Goal: Transaction & Acquisition: Purchase product/service

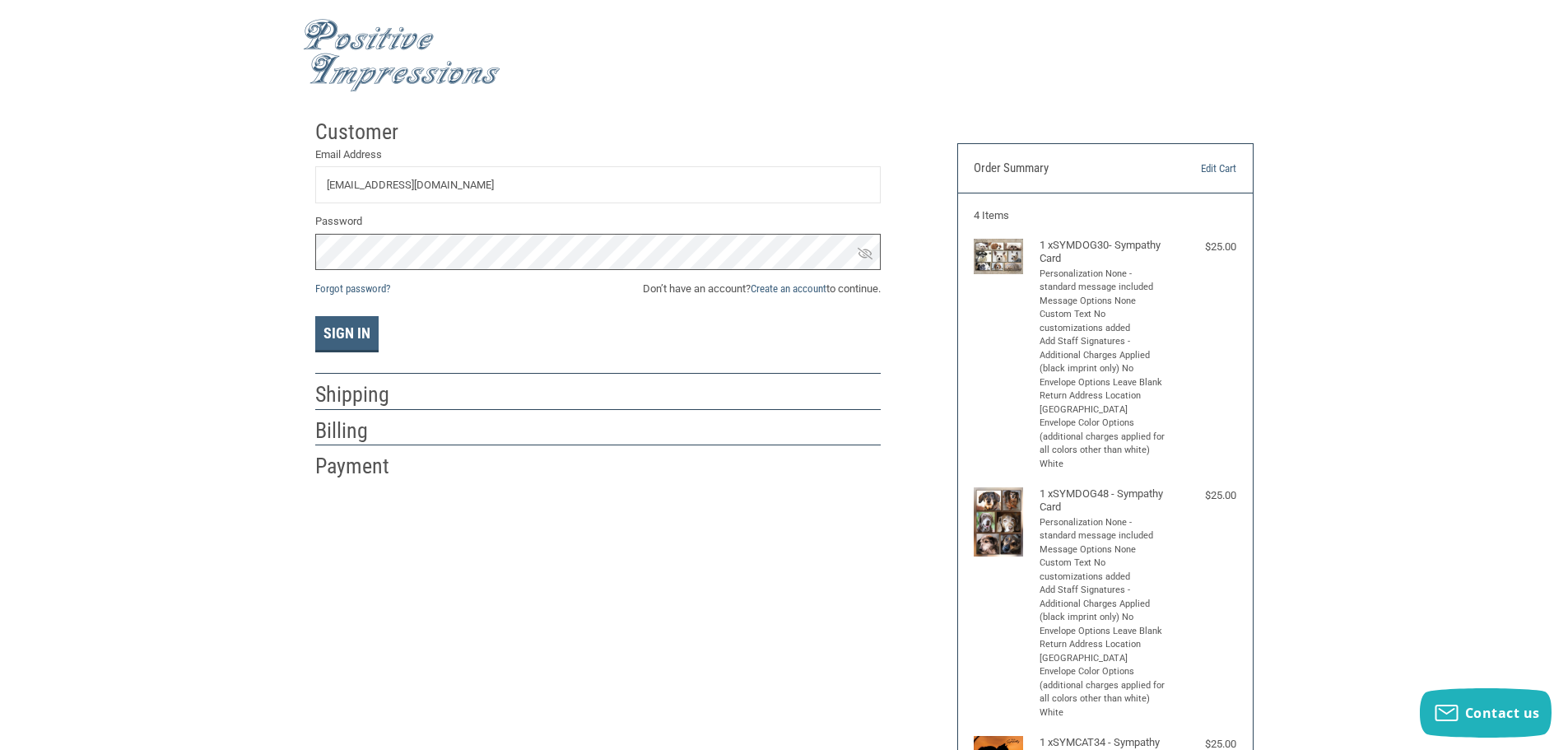
click at [315, 316] on button "Sign In" at bounding box center [347, 335] width 64 height 37
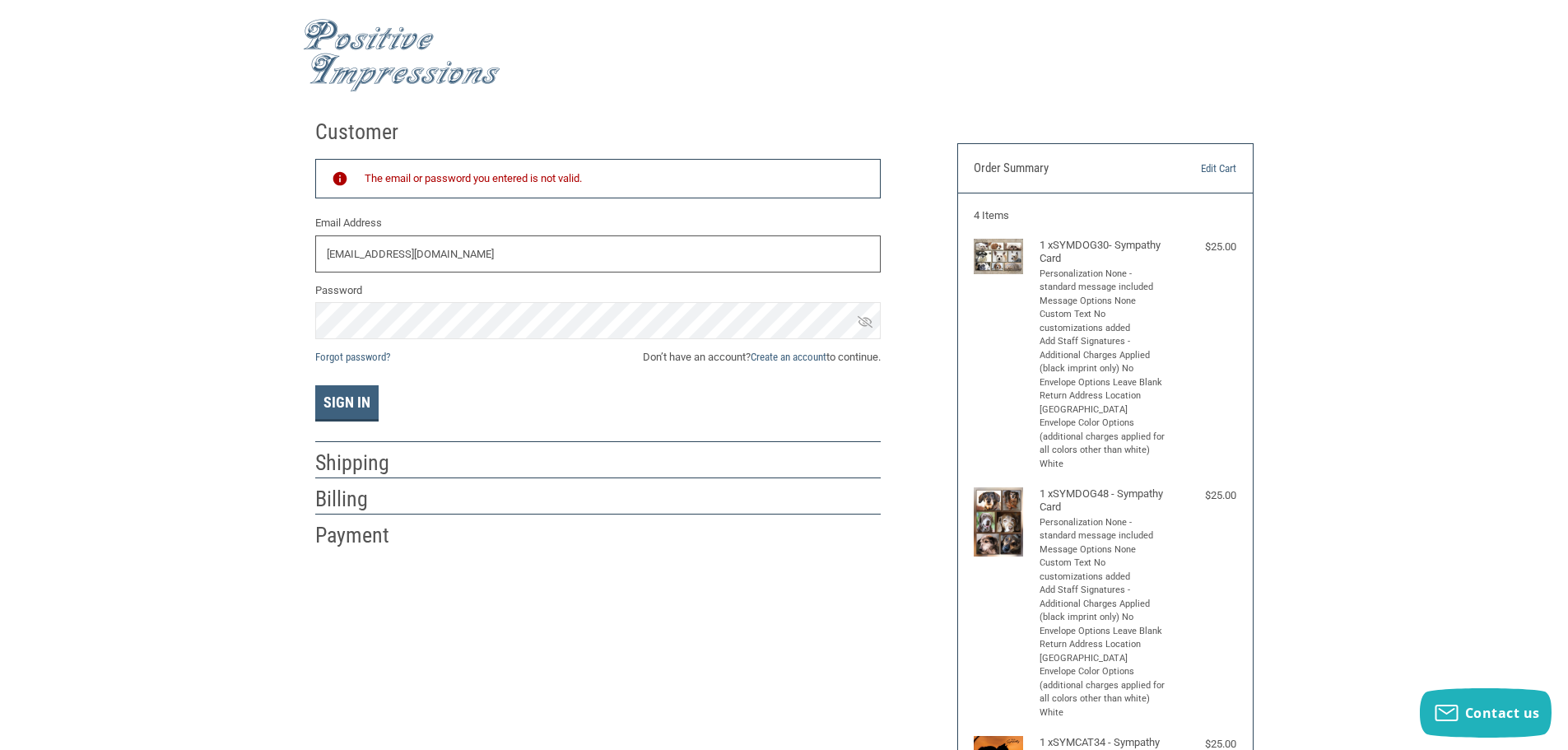
drag, startPoint x: 325, startPoint y: 249, endPoint x: 752, endPoint y: 252, distance: 427.0
click at [752, 252] on input "[EMAIL_ADDRESS][DOMAIN_NAME]" at bounding box center [598, 254] width 565 height 37
type input "[EMAIL_ADDRESS][DOMAIN_NAME]"
click at [315, 386] on button "Sign In" at bounding box center [347, 404] width 64 height 37
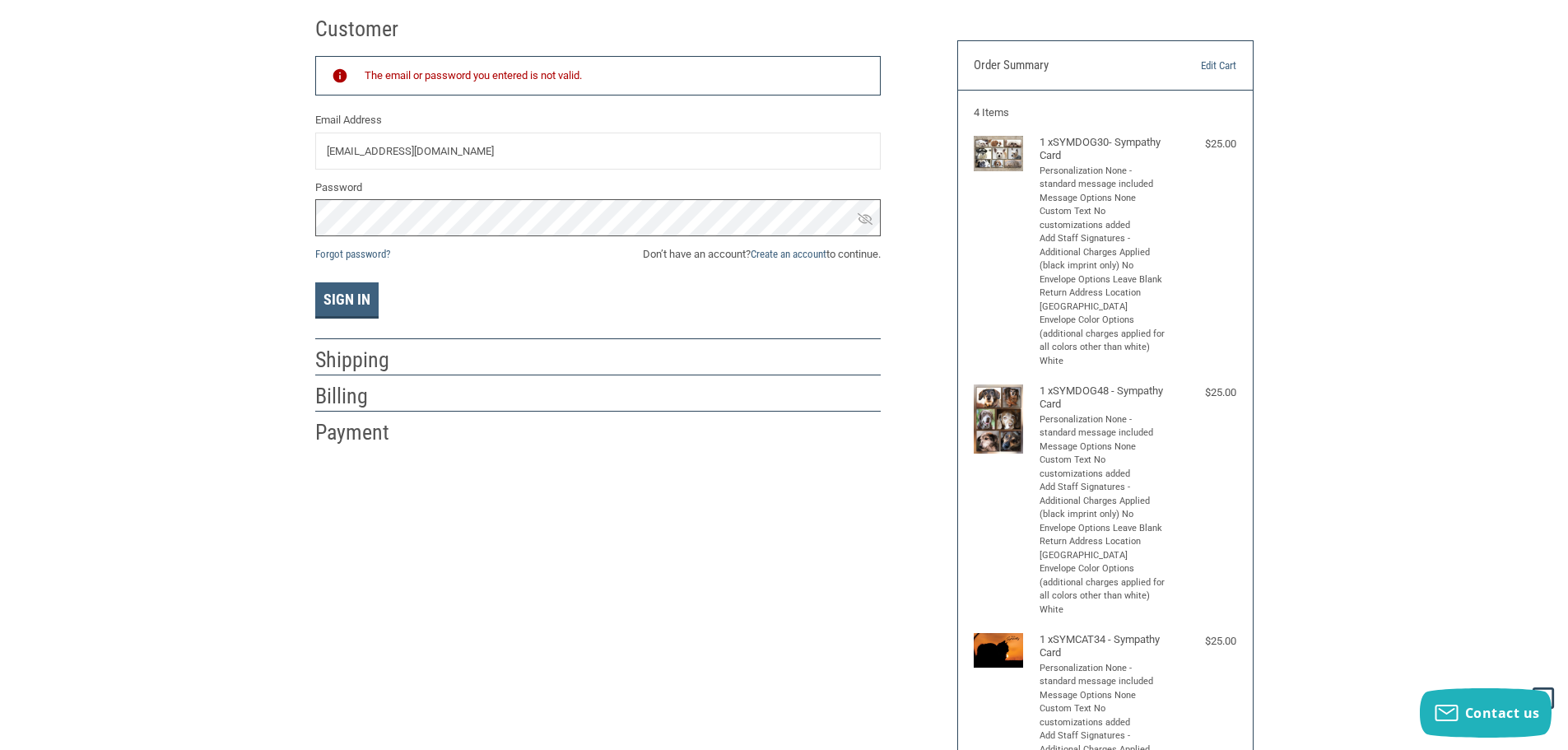
scroll to position [82, 0]
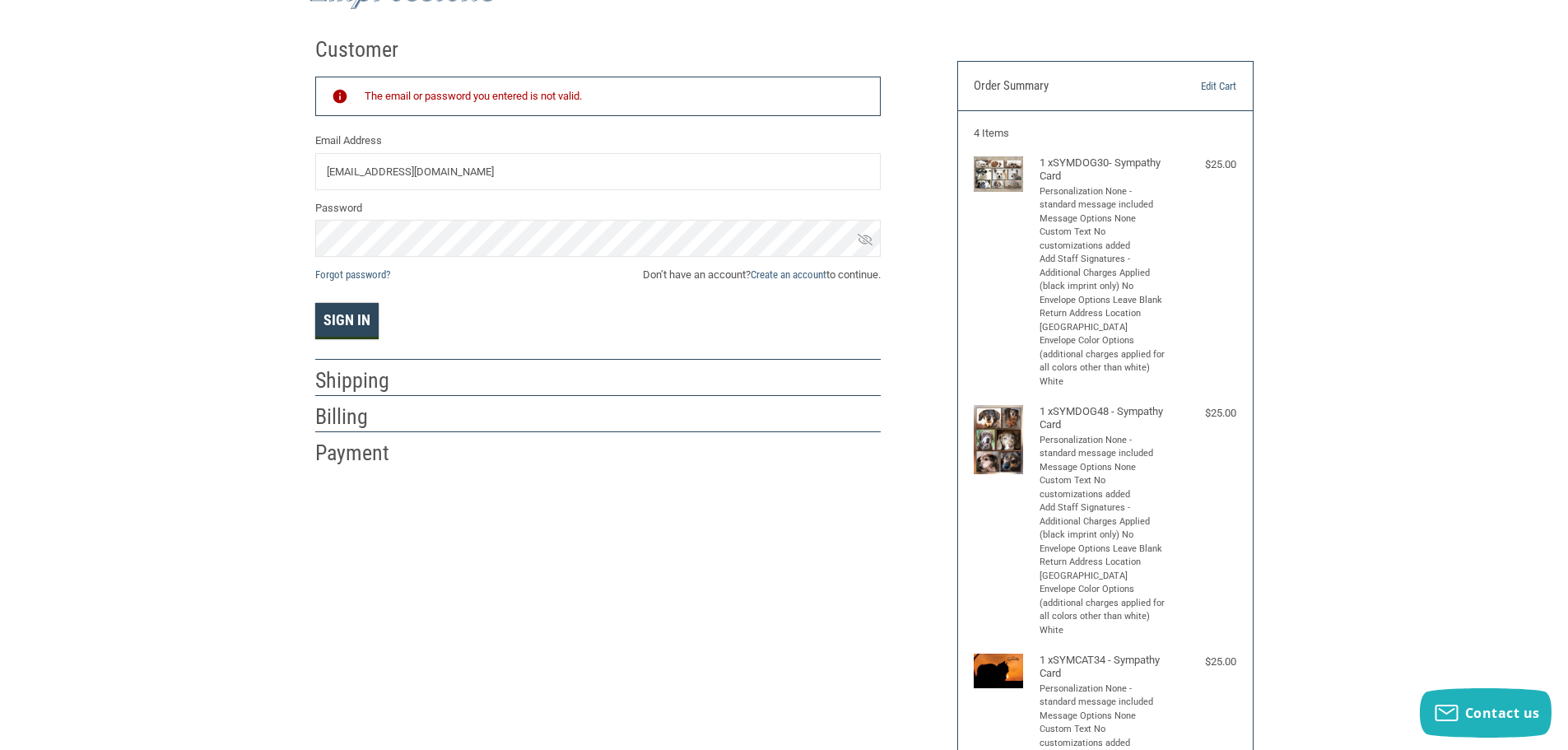
click at [337, 323] on button "Sign In" at bounding box center [347, 321] width 64 height 37
click at [346, 319] on button "Sign In" at bounding box center [347, 321] width 64 height 37
click at [354, 278] on link "Forgot password?" at bounding box center [353, 274] width 75 height 13
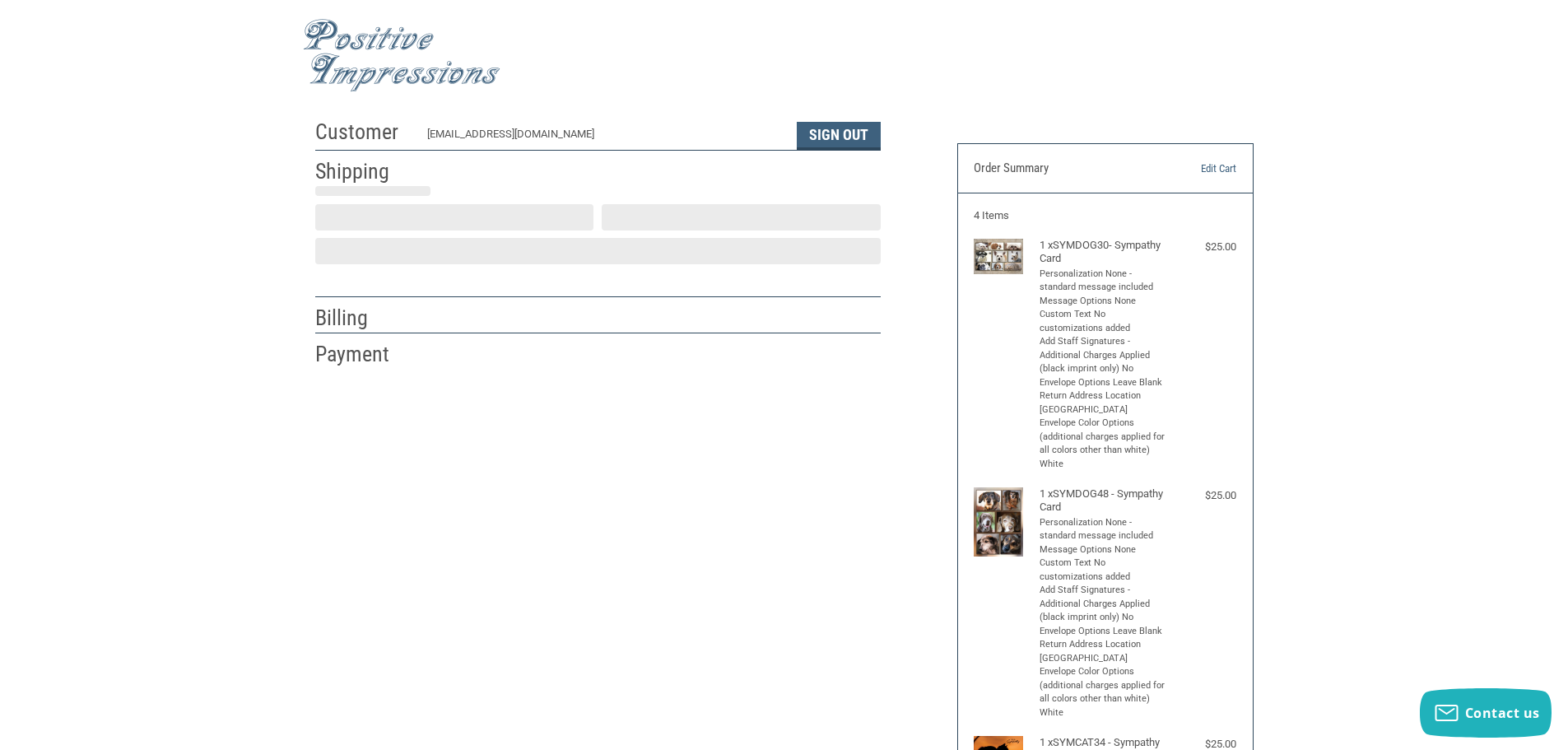
scroll to position [2, 0]
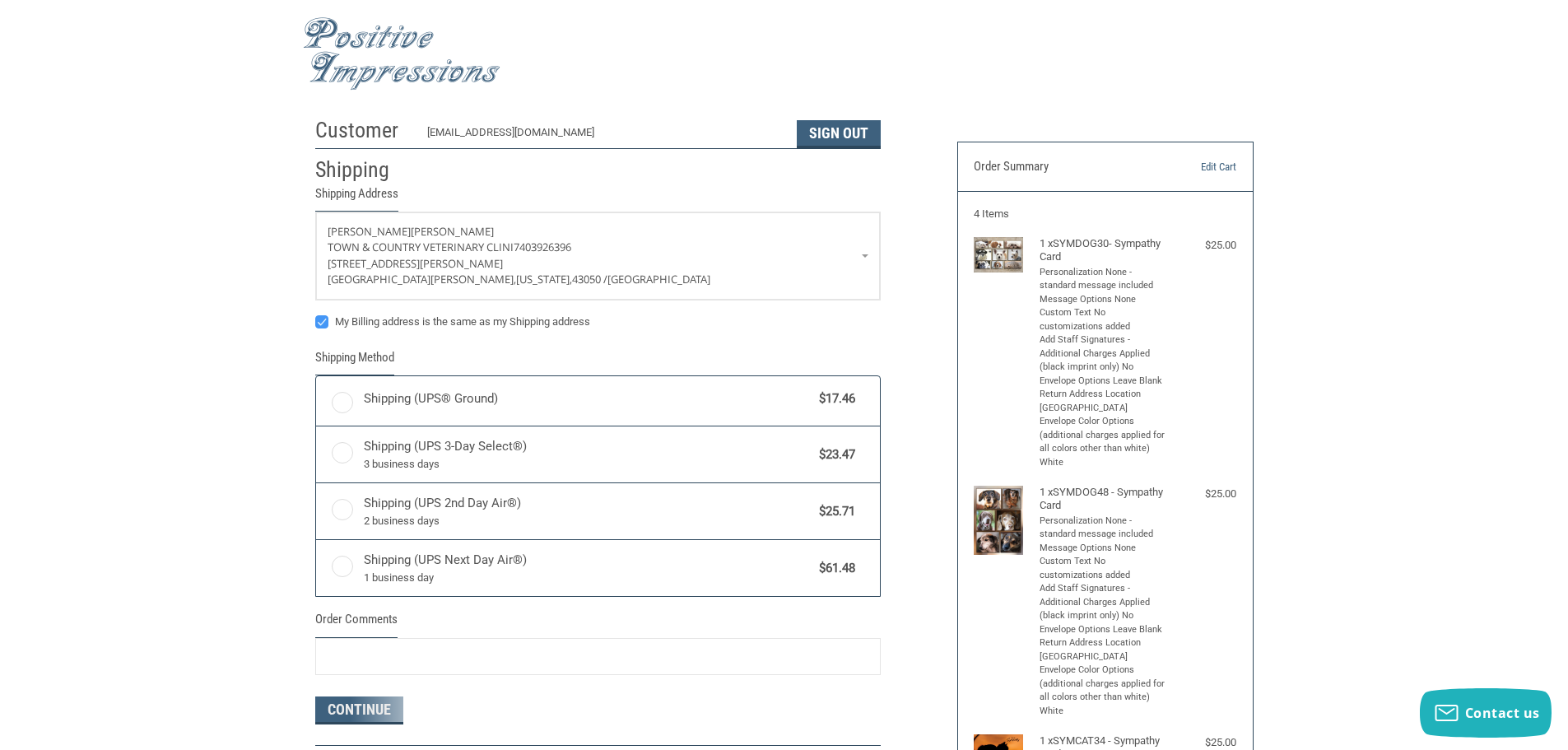
radio input "true"
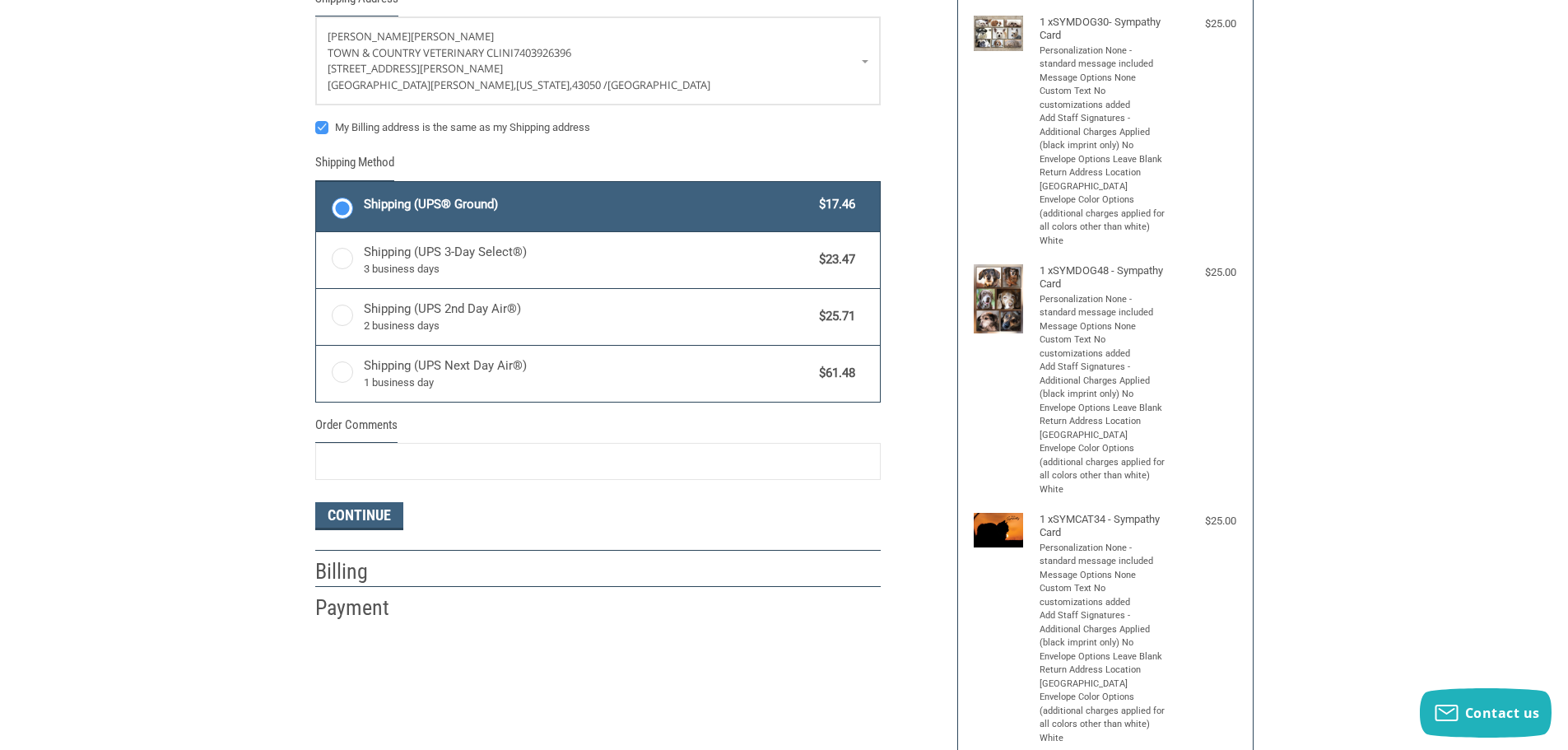
scroll to position [247, 0]
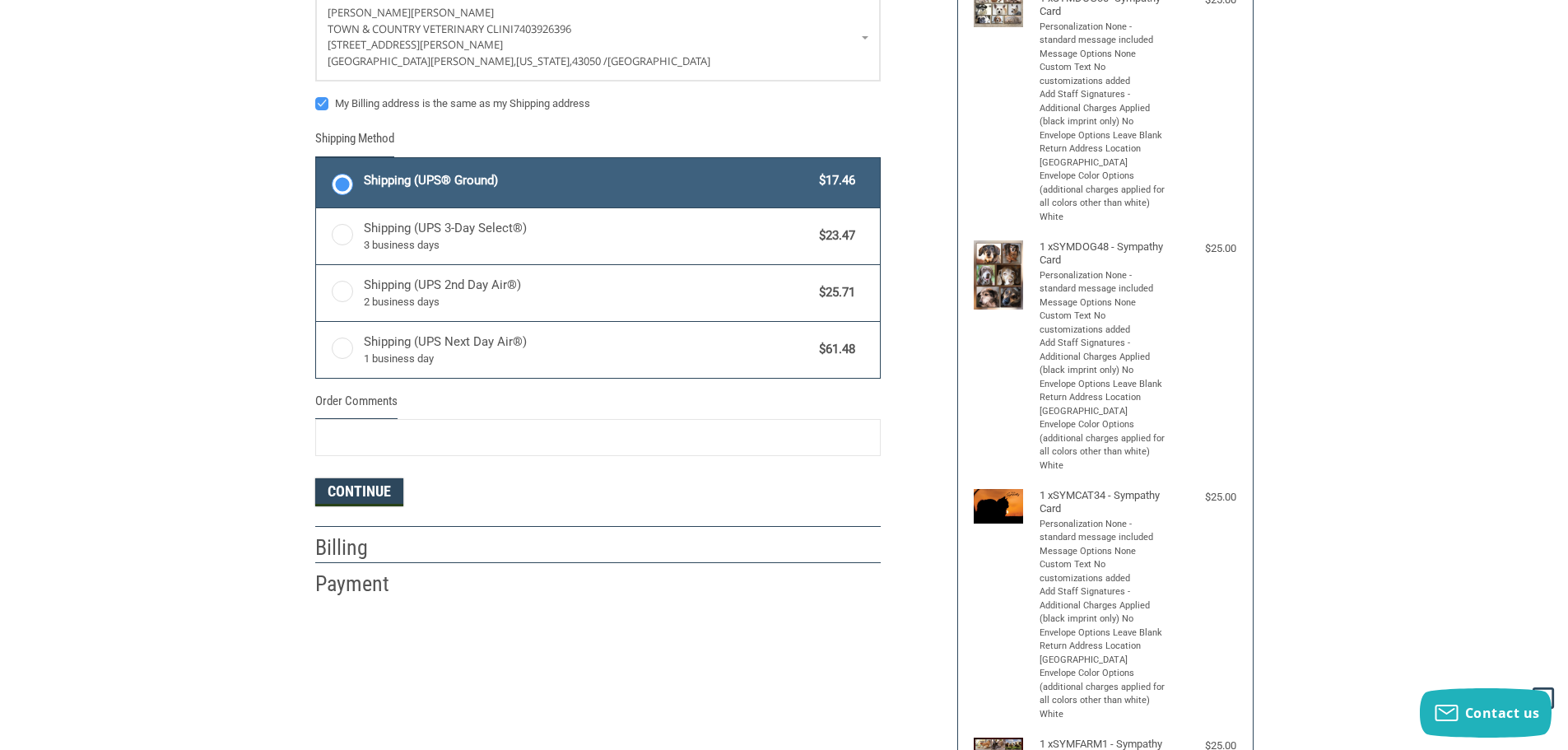
click at [368, 496] on button "Continue" at bounding box center [359, 492] width 88 height 28
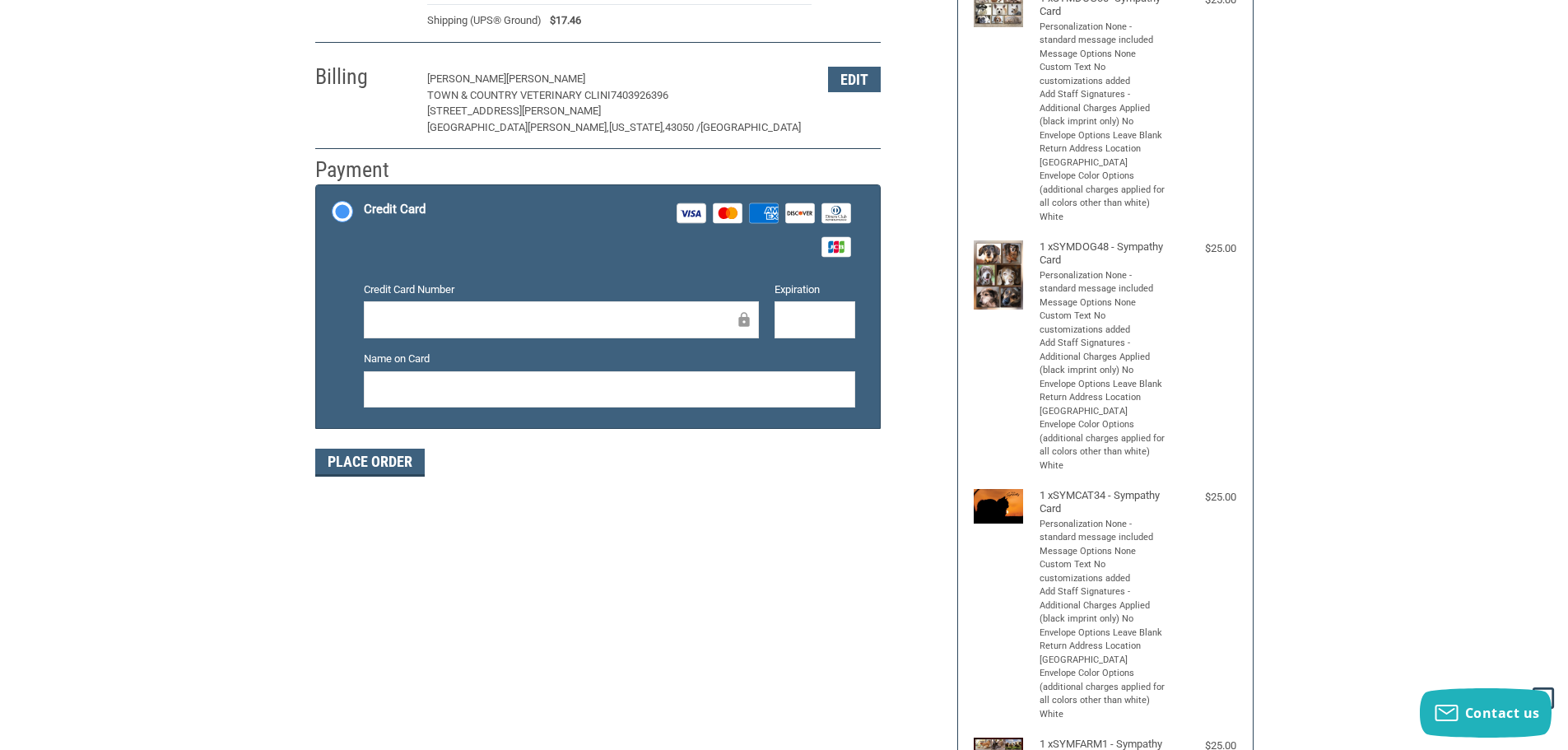
click at [732, 211] on icon at bounding box center [733, 212] width 10 height 12
click at [317, 188] on input "Credit Card Visa Master Amex Discover Diners Club JCB" at bounding box center [316, 187] width 1 height 1
click at [371, 458] on button "Place Order" at bounding box center [370, 462] width 110 height 28
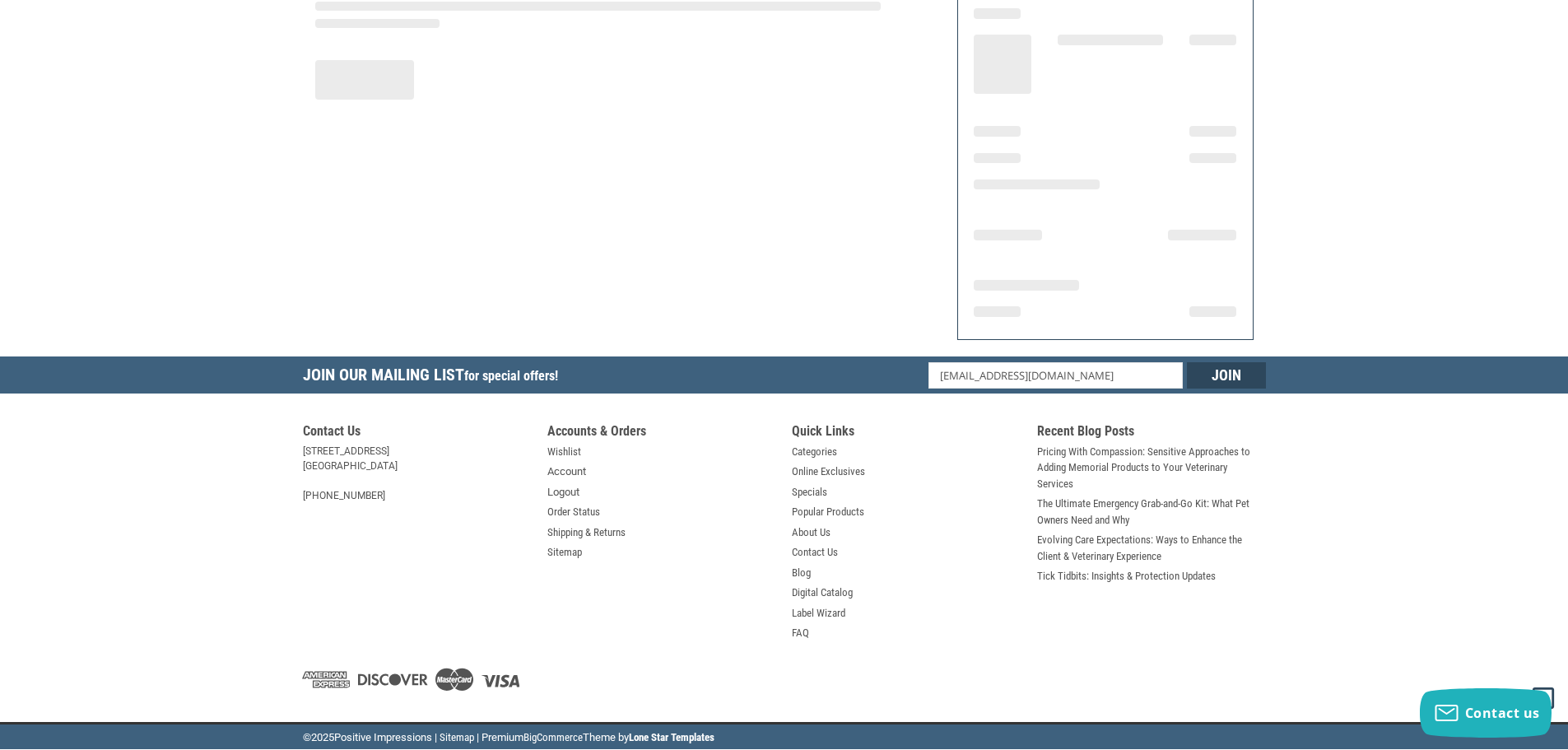
scroll to position [198, 0]
